Goal: Task Accomplishment & Management: Manage account settings

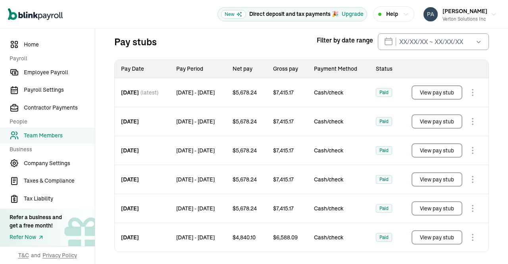
scroll to position [61, 0]
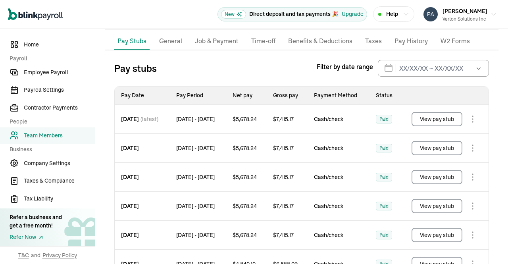
click at [419, 118] on button "View pay stub" at bounding box center [437, 119] width 51 height 14
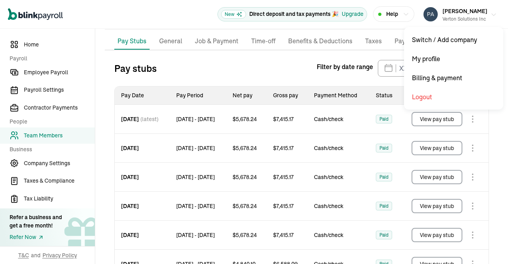
click at [494, 15] on button "[PERSON_NAME] Solutions Inc" at bounding box center [461, 14] width 80 height 20
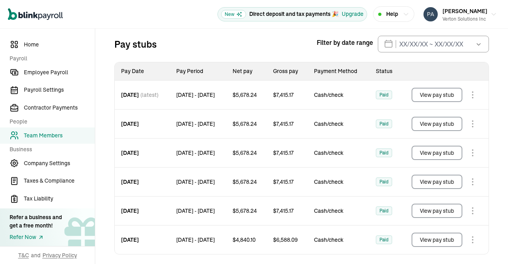
scroll to position [85, 0]
click at [449, 124] on button "View pay stub" at bounding box center [437, 123] width 51 height 14
click at [441, 153] on button "View pay stub" at bounding box center [437, 152] width 51 height 14
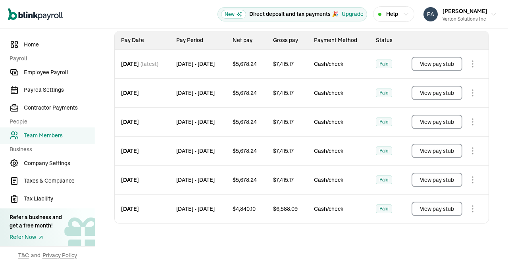
scroll to position [117, 0]
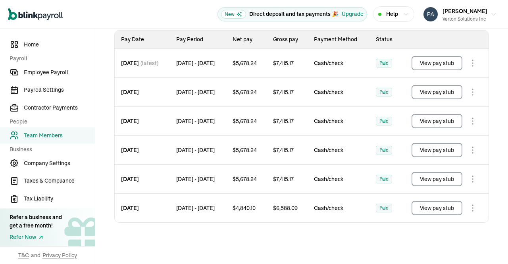
click at [305, 234] on div "Pay stubs Filter by date range [DATE] Mon Tue Wed Thu Fri Sat Sun 28 29 30 31 1…" at bounding box center [302, 134] width 394 height 260
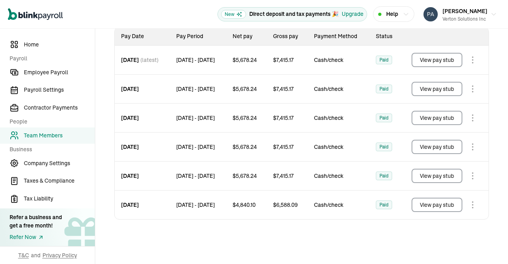
scroll to position [124, 0]
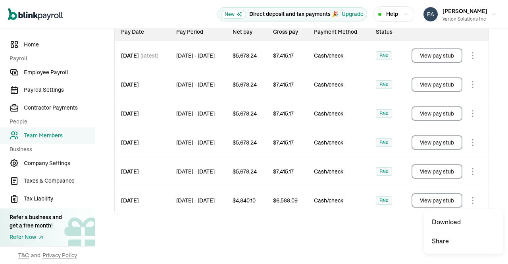
click at [471, 198] on body "Open main menu New Direct deposit and tax payments 🎉 Upgrade Help [PERSON_NAME]…" at bounding box center [254, 132] width 508 height 264
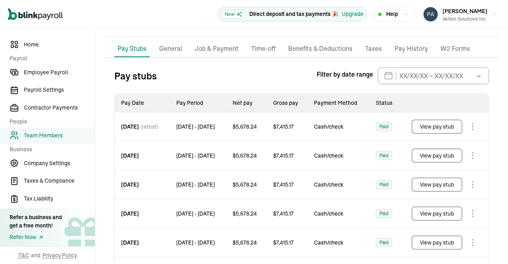
scroll to position [113, 0]
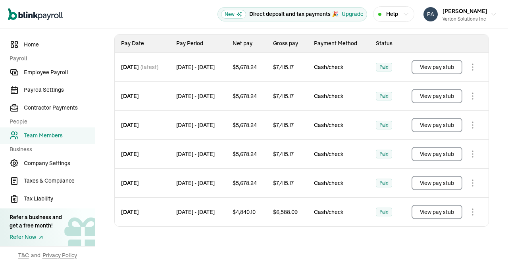
click at [425, 212] on button "View pay stub" at bounding box center [437, 212] width 51 height 14
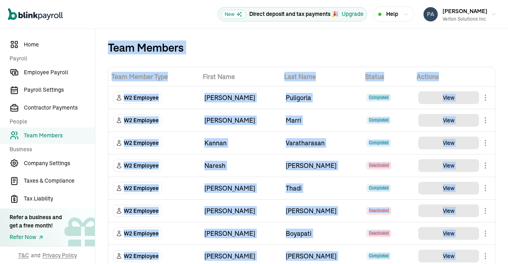
click at [214, 77] on span "First Name" at bounding box center [240, 77] width 75 height 10
click at [207, 52] on div "Team Members" at bounding box center [302, 47] width 388 height 13
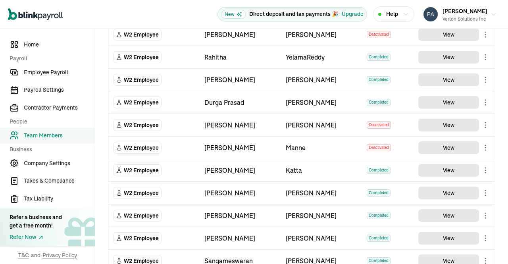
scroll to position [305, 0]
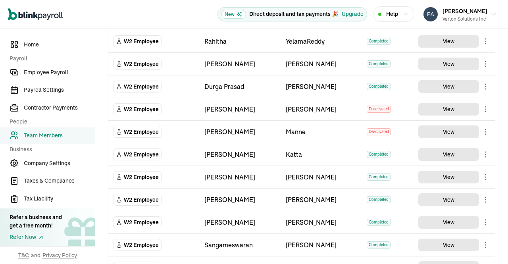
click at [451, 154] on main "Team Members Team Member Type First Name Last Name Status Actions W2 Employee […" at bounding box center [301, 85] width 413 height 724
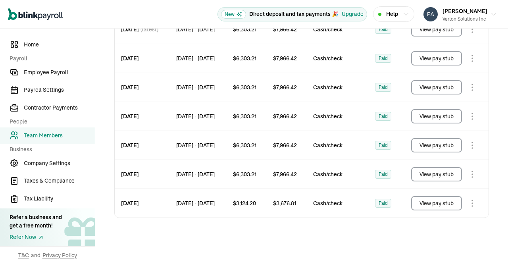
scroll to position [170, 0]
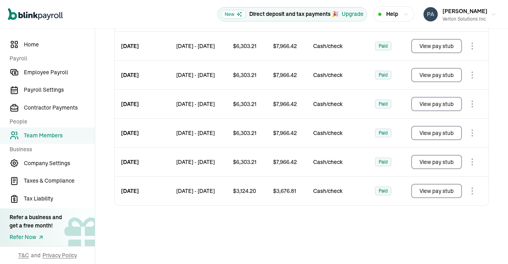
click at [427, 185] on button "View pay stub" at bounding box center [436, 191] width 51 height 14
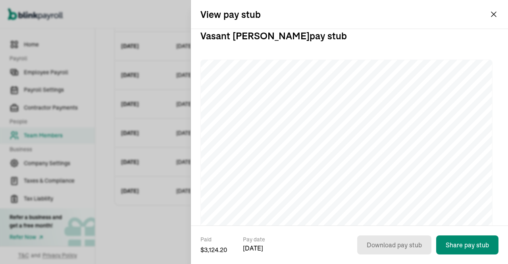
scroll to position [0, 0]
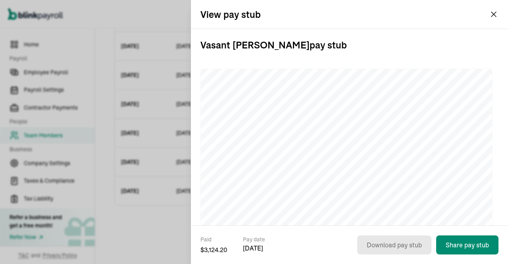
drag, startPoint x: 493, startPoint y: 19, endPoint x: 495, endPoint y: 15, distance: 4.8
click at [495, 15] on div "View pay stub" at bounding box center [349, 14] width 317 height 29
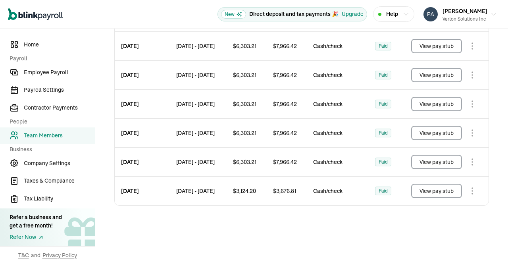
click at [428, 160] on button "View pay stub" at bounding box center [436, 162] width 51 height 14
click at [434, 134] on button "View pay stub" at bounding box center [436, 133] width 51 height 14
click at [438, 104] on button "View pay stub" at bounding box center [436, 104] width 51 height 14
click at [447, 80] on button "View pay stub" at bounding box center [436, 75] width 51 height 14
click at [442, 45] on button "View pay stub" at bounding box center [436, 46] width 51 height 14
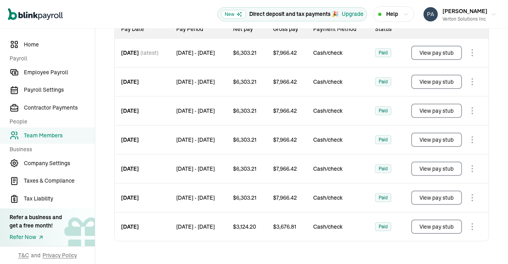
scroll to position [125, 0]
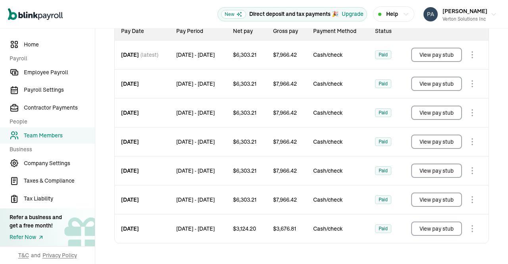
click at [430, 62] on button "View pay stub" at bounding box center [436, 55] width 51 height 14
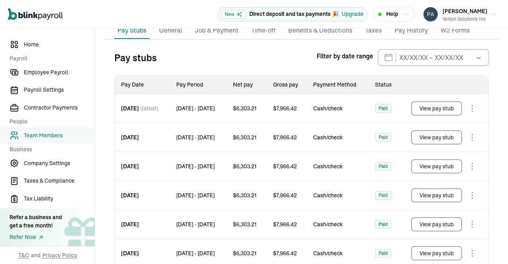
scroll to position [72, 0]
